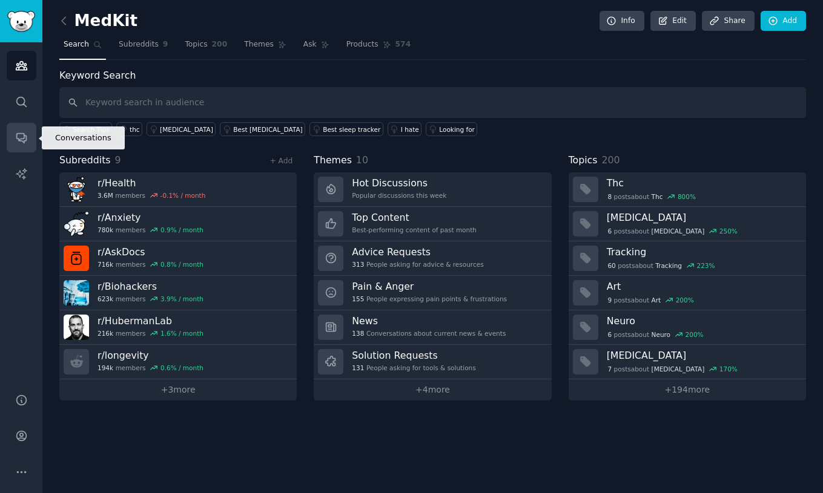
click at [28, 142] on link "Conversations" at bounding box center [22, 138] width 30 height 30
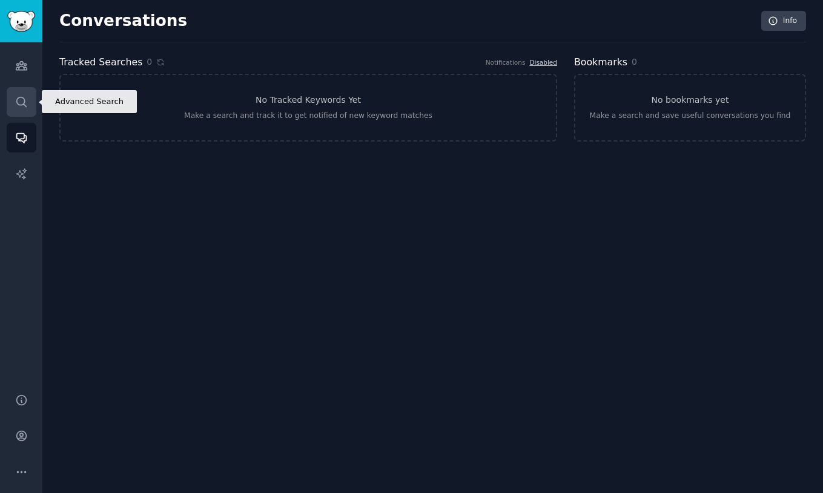
click at [21, 101] on icon "Sidebar" at bounding box center [21, 102] width 13 height 13
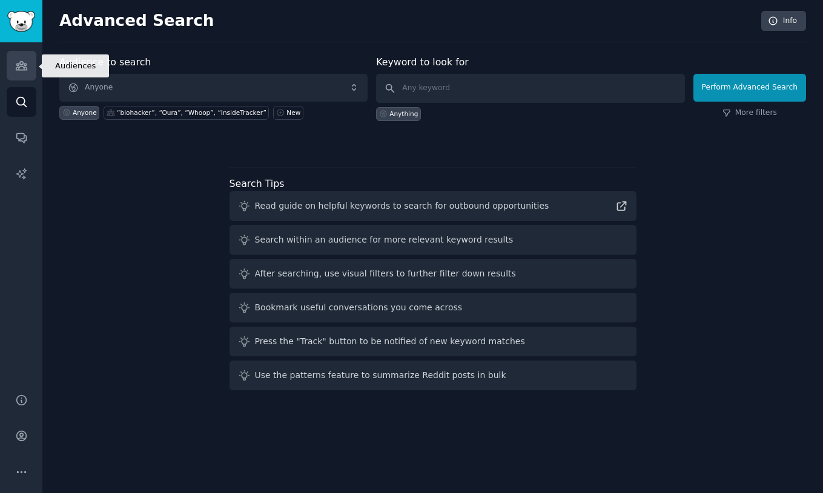
click at [24, 56] on link "Audiences" at bounding box center [22, 66] width 30 height 30
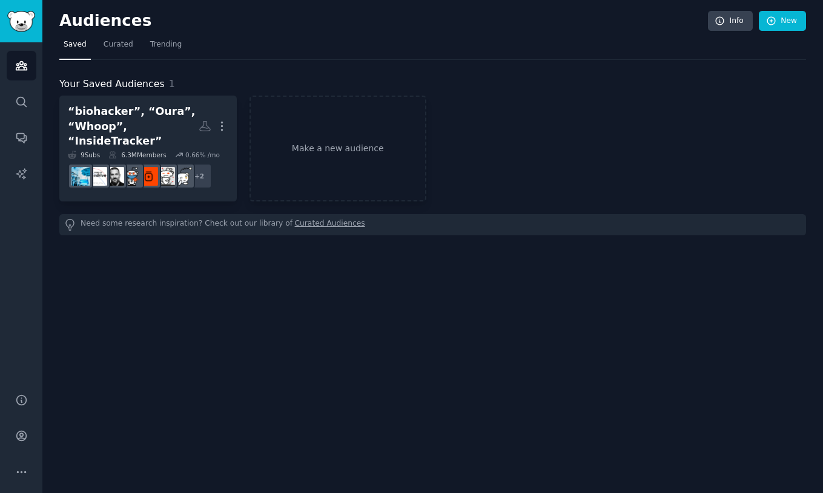
click at [306, 219] on link "Curated Audiences" at bounding box center [330, 225] width 70 height 13
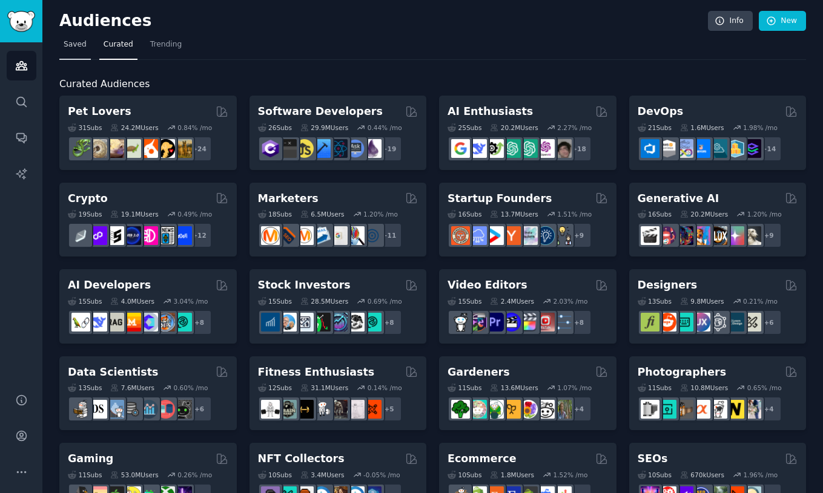
click at [81, 46] on span "Saved" at bounding box center [75, 44] width 23 height 11
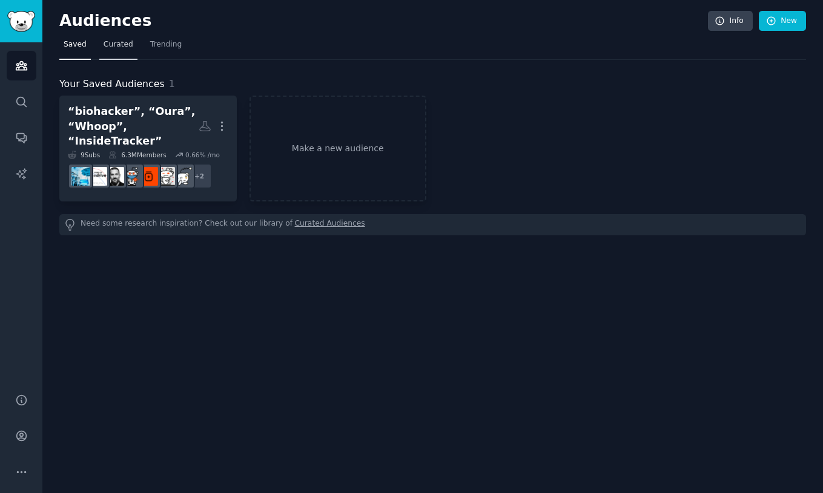
click at [119, 47] on span "Curated" at bounding box center [119, 44] width 30 height 11
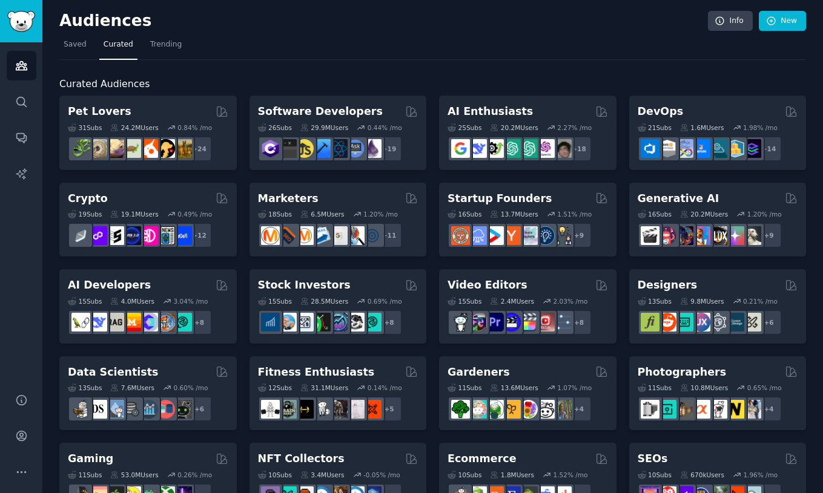
click at [91, 43] on nav "Saved Curated Trending" at bounding box center [432, 47] width 747 height 25
click at [87, 43] on link "Saved" at bounding box center [74, 47] width 31 height 25
